Goal: Find specific page/section: Find specific page/section

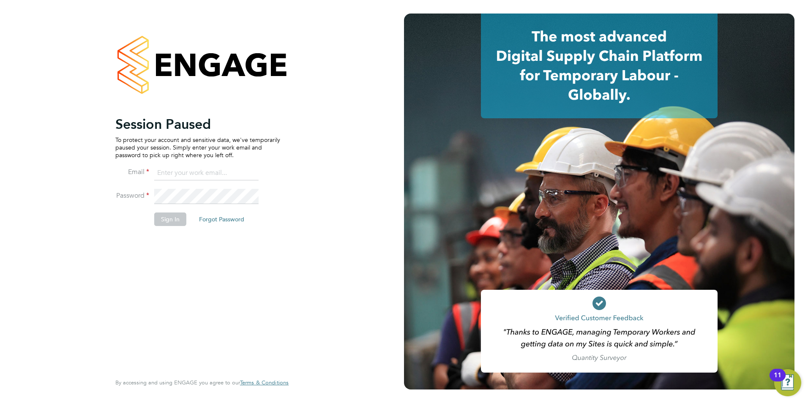
click at [166, 168] on input at bounding box center [206, 173] width 104 height 15
type input "daniel.gwynn@prsjobs.com"
click at [164, 225] on button "Sign In" at bounding box center [170, 220] width 32 height 14
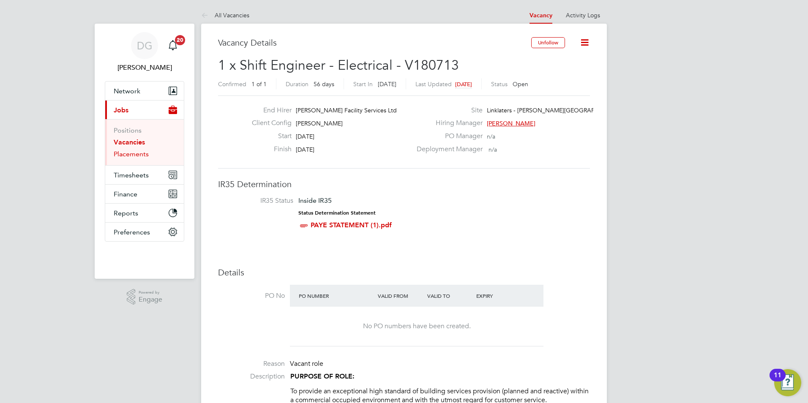
click at [139, 155] on link "Placements" at bounding box center [131, 154] width 35 height 8
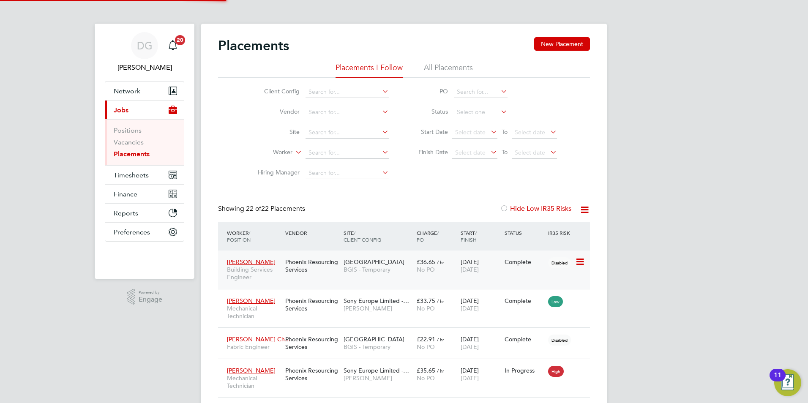
scroll to position [4, 4]
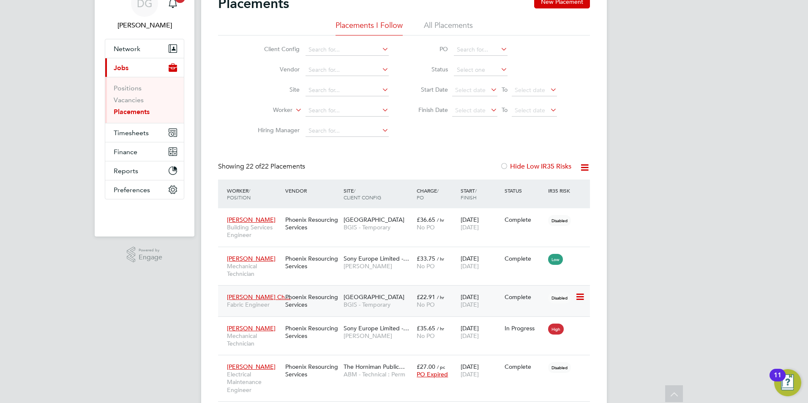
click at [241, 297] on span "Andrew Busile Ch…" at bounding box center [259, 297] width 64 height 8
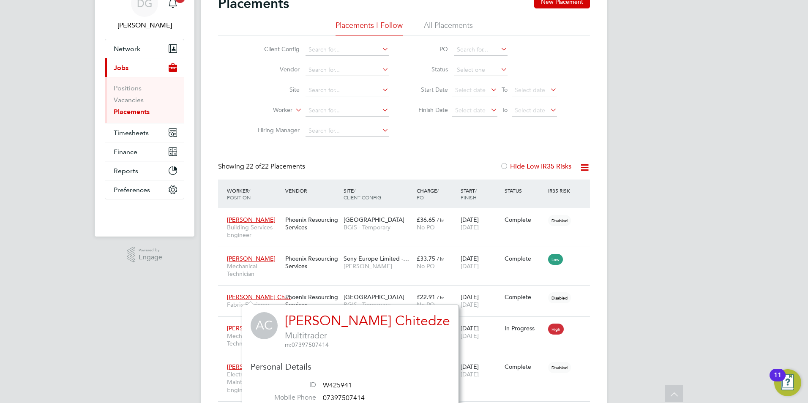
click at [341, 320] on link "[PERSON_NAME] Chitedze" at bounding box center [367, 321] width 165 height 16
